Goal: Transaction & Acquisition: Book appointment/travel/reservation

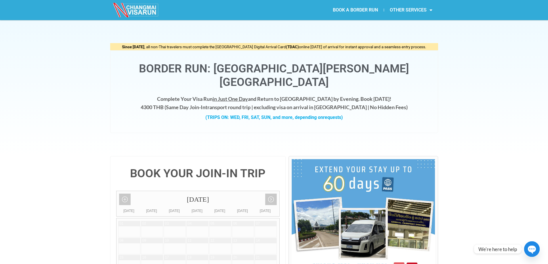
click at [355, 10] on link "BOOK A BORDER RUN" at bounding box center [355, 9] width 57 height 13
